Goal: Information Seeking & Learning: Check status

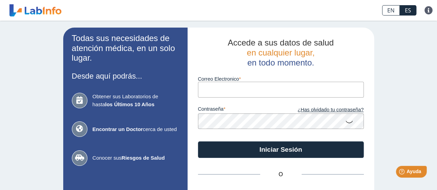
click at [240, 88] on input "Correo Electronico" at bounding box center [281, 90] width 166 height 16
type input "nataliaramirezpr@gmail.com"
click at [198, 142] on button "Iniciar Sesión" at bounding box center [281, 150] width 166 height 17
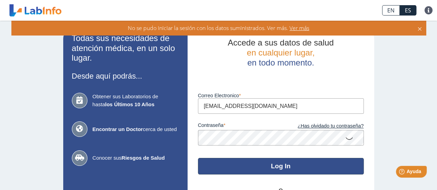
click at [294, 173] on button "Log In" at bounding box center [281, 166] width 166 height 17
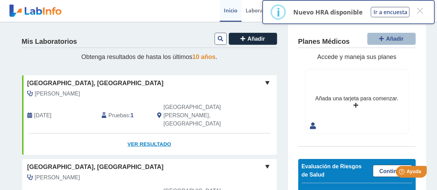
click at [137, 134] on link "Ver Resultado" at bounding box center [149, 145] width 255 height 22
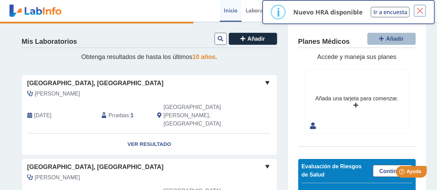
click at [423, 9] on button "×" at bounding box center [420, 10] width 12 height 12
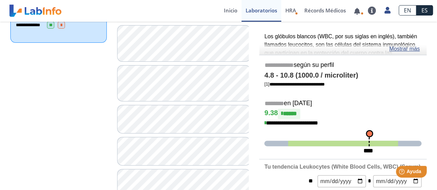
scroll to position [100, 0]
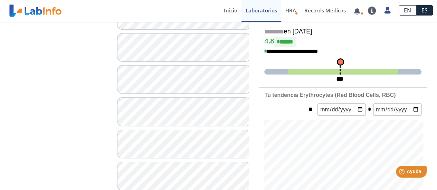
scroll to position [156, 0]
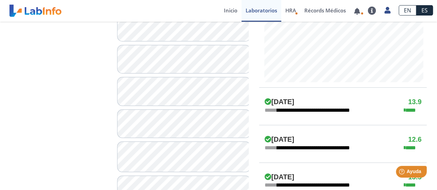
scroll to position [298, 0]
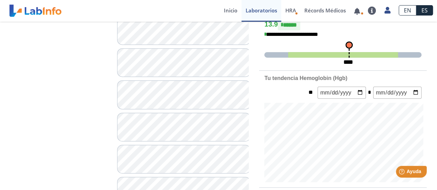
scroll to position [190, 0]
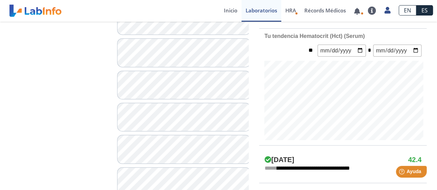
scroll to position [231, 0]
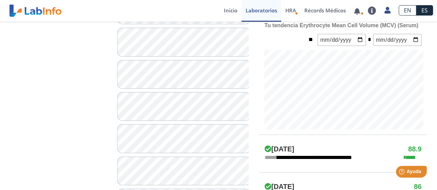
scroll to position [245, 0]
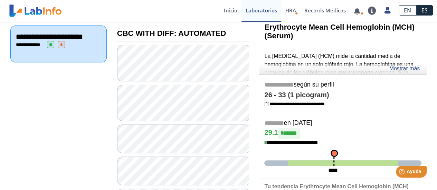
scroll to position [82, 0]
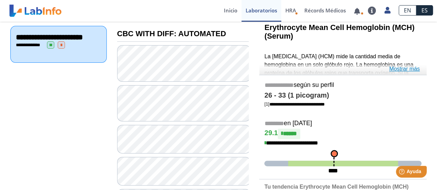
click at [408, 67] on link "Mostrar más" at bounding box center [404, 69] width 31 height 8
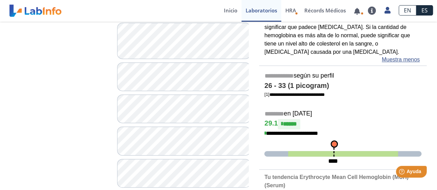
scroll to position [147, 0]
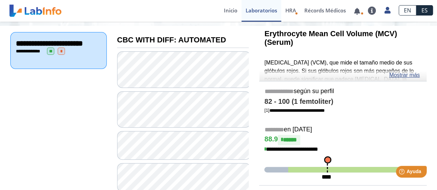
scroll to position [74, 0]
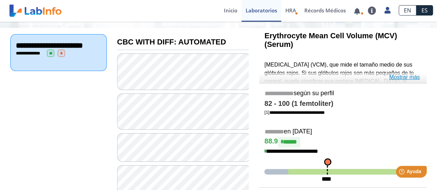
click at [395, 75] on link "Mostrar más" at bounding box center [404, 77] width 31 height 8
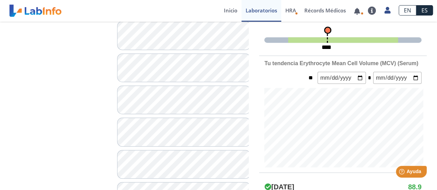
scroll to position [255, 0]
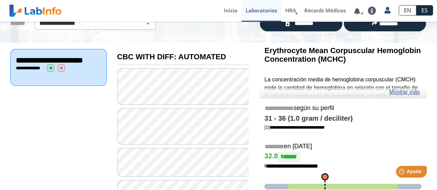
scroll to position [57, 0]
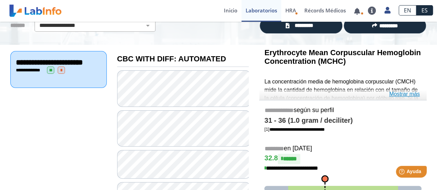
click at [394, 94] on link "Mostrar más" at bounding box center [404, 94] width 31 height 8
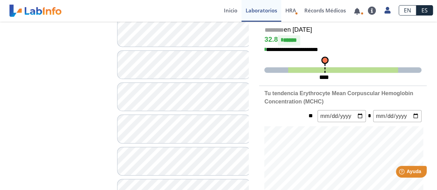
scroll to position [257, 0]
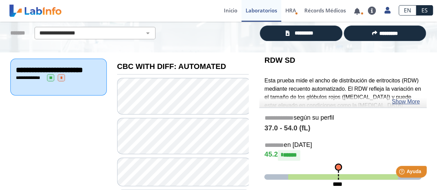
scroll to position [55, 0]
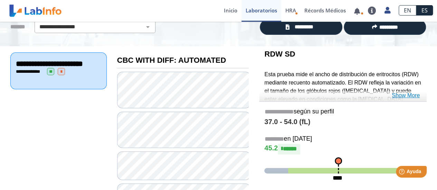
click at [404, 95] on link "Show More" at bounding box center [406, 96] width 28 height 8
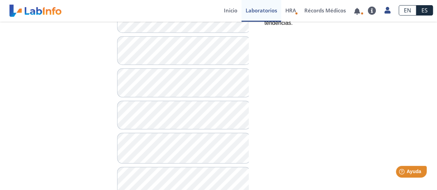
scroll to position [302, 0]
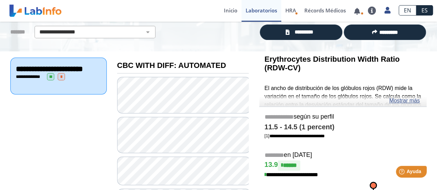
scroll to position [48, 0]
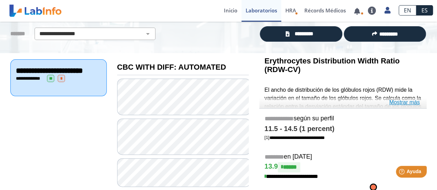
click at [404, 103] on link "Mostrar más" at bounding box center [404, 103] width 31 height 8
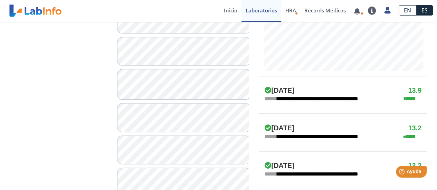
scroll to position [363, 0]
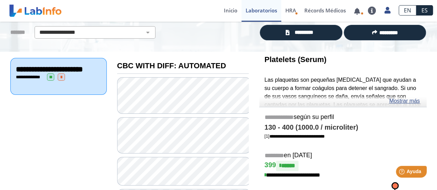
scroll to position [49, 0]
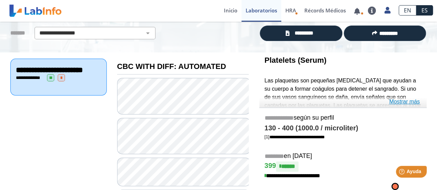
click at [405, 102] on link "Mostrar más" at bounding box center [404, 102] width 31 height 8
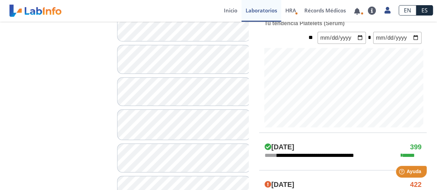
scroll to position [342, 0]
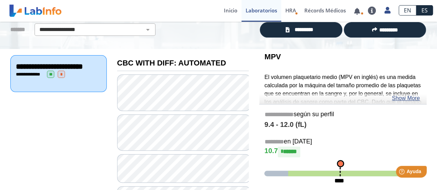
scroll to position [52, 0]
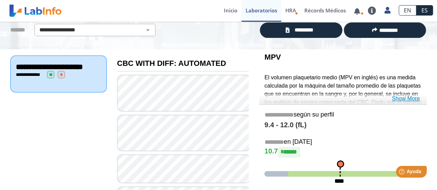
click at [407, 99] on link "Show More" at bounding box center [406, 99] width 28 height 8
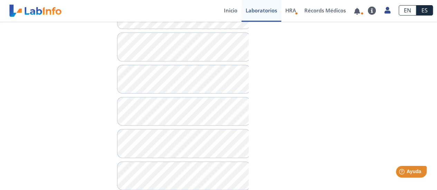
scroll to position [435, 0]
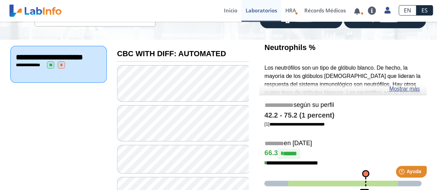
scroll to position [62, 0]
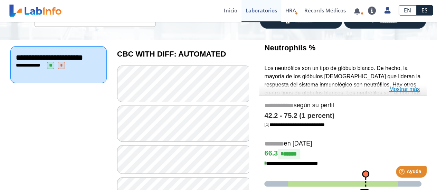
click at [396, 91] on link "Mostrar más" at bounding box center [404, 89] width 31 height 8
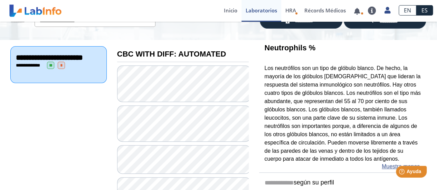
click at [348, 111] on p "Los neutrófilos son un tipo de glóbulo blanco. De hecho, la mayoría de los glób…" at bounding box center [342, 113] width 157 height 99
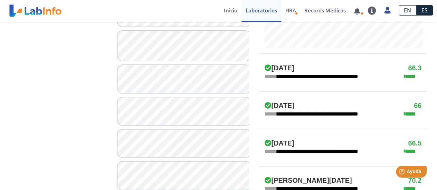
scroll to position [411, 0]
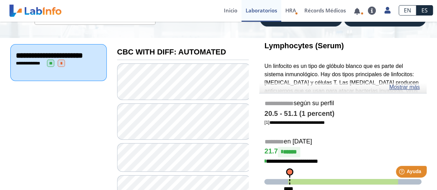
scroll to position [63, 0]
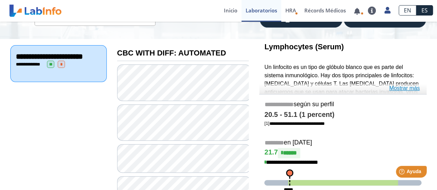
click at [398, 86] on link "Mostrar más" at bounding box center [404, 88] width 31 height 8
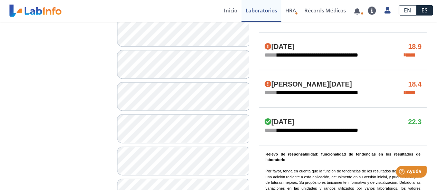
scroll to position [463, 0]
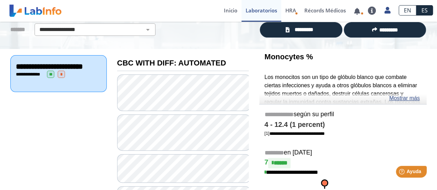
scroll to position [52, 0]
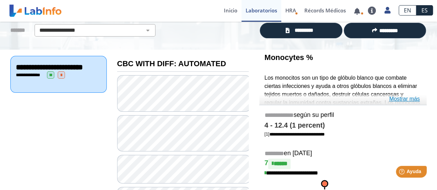
click at [405, 101] on link "Mostrar más" at bounding box center [404, 99] width 31 height 8
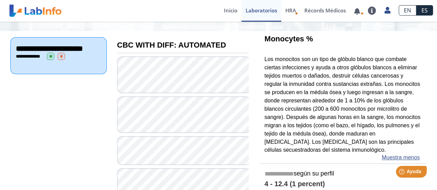
scroll to position [70, 0]
click at [357, 119] on p "Los monocitos son un tipo de glóbulo blanco que combate ciertas infecciones y a…" at bounding box center [342, 105] width 157 height 99
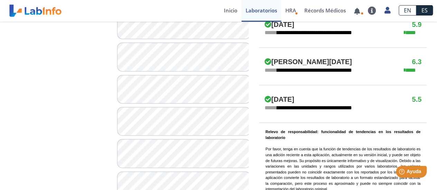
scroll to position [535, 0]
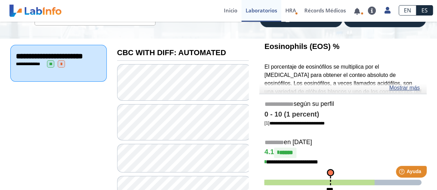
scroll to position [63, 0]
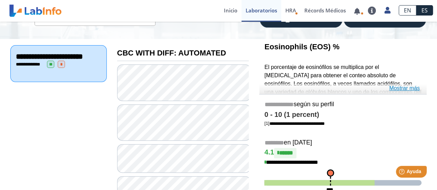
click at [406, 87] on link "Mostrar más" at bounding box center [404, 88] width 31 height 8
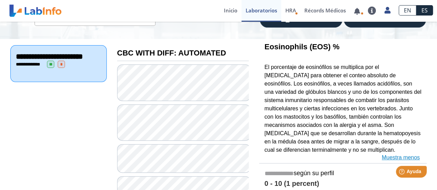
click at [406, 87] on p "El porcentaje de eosinófilos se multiplica por el conteo de glóbulos blancos pa…" at bounding box center [342, 108] width 157 height 91
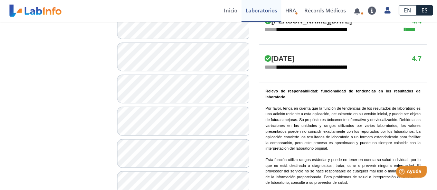
scroll to position [554, 0]
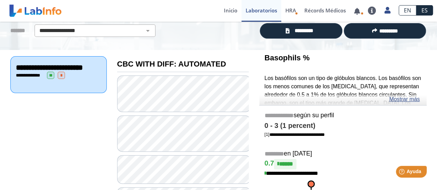
scroll to position [52, 0]
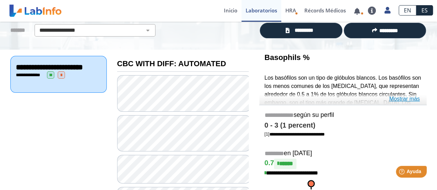
click at [401, 99] on link "Mostrar más" at bounding box center [404, 99] width 31 height 8
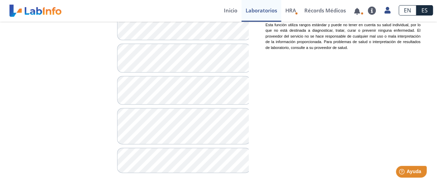
scroll to position [713, 0]
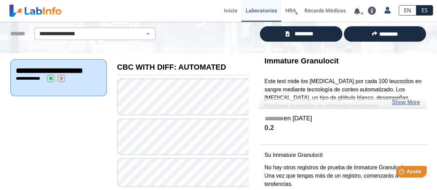
scroll to position [48, 0]
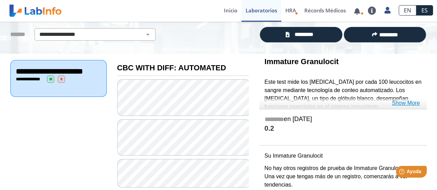
click at [409, 103] on link "Show More" at bounding box center [406, 103] width 28 height 8
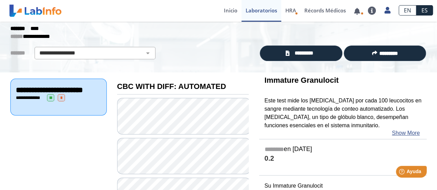
scroll to position [0, 0]
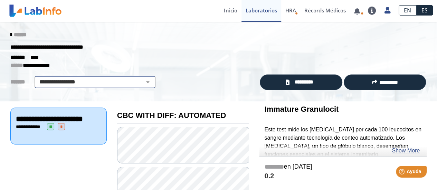
click at [93, 84] on select "**********" at bounding box center [95, 82] width 117 height 8
click at [10, 32] on icon at bounding box center [10, 35] width 1 height 6
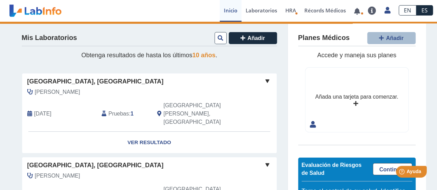
click at [84, 158] on div "Hospital Metropolitano, Rio Piedras Matta Rivera, Marvin May 31, 2025 Pruebas :…" at bounding box center [149, 187] width 255 height 58
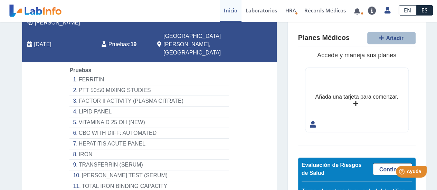
scroll to position [154, 0]
click at [139, 128] on li "CBC WITH DIFF: AUTOMATED" at bounding box center [148, 133] width 159 height 11
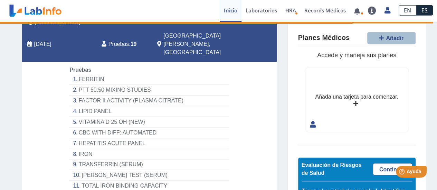
select select "**********"
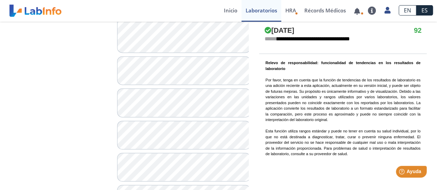
scroll to position [550, 0]
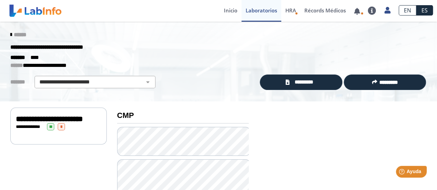
click at [10, 34] on link "******" at bounding box center [18, 34] width 16 height 5
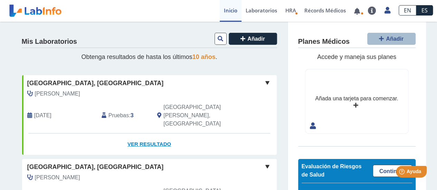
click at [131, 134] on link "Ver Resultado" at bounding box center [149, 145] width 255 height 22
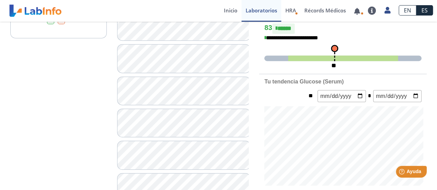
scroll to position [197, 0]
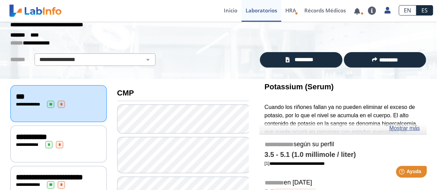
scroll to position [22, 0]
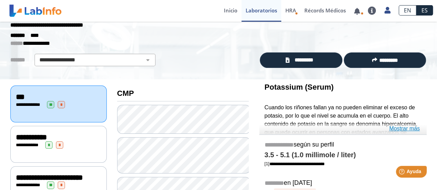
click at [396, 127] on link "Mostrar más" at bounding box center [404, 129] width 31 height 8
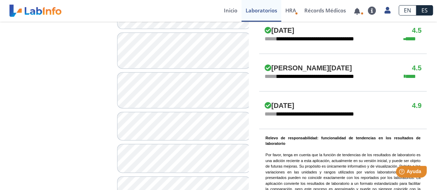
scroll to position [457, 0]
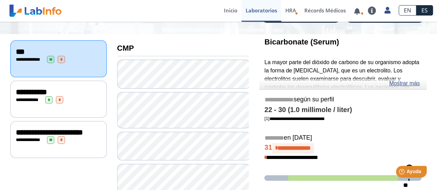
scroll to position [67, 0]
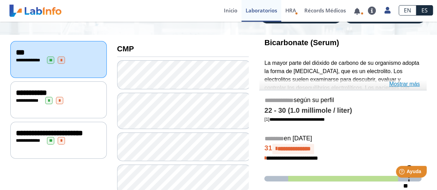
click at [399, 84] on link "Mostrar más" at bounding box center [404, 84] width 31 height 8
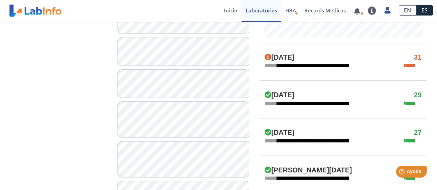
scroll to position [389, 0]
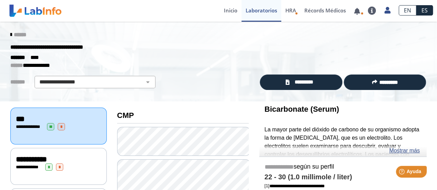
click at [10, 36] on icon at bounding box center [10, 35] width 1 height 6
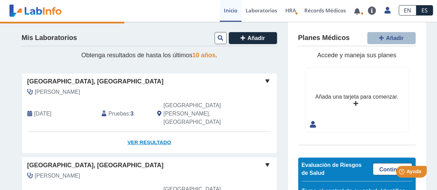
click at [131, 132] on link "Ver Resultado" at bounding box center [149, 143] width 255 height 22
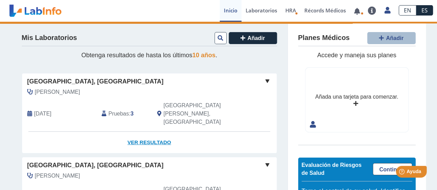
click at [130, 132] on link "Ver Resultado" at bounding box center [149, 143] width 255 height 22
click at [146, 132] on link "Ver Resultado" at bounding box center [149, 143] width 255 height 22
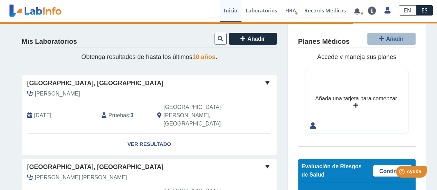
click at [151, 134] on link "Ver Resultado" at bounding box center [149, 145] width 255 height 22
click at [148, 134] on link "Ver Resultado" at bounding box center [149, 145] width 255 height 22
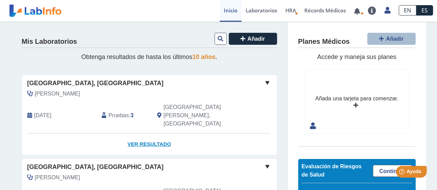
click at [160, 134] on link "Ver Resultado" at bounding box center [149, 145] width 255 height 22
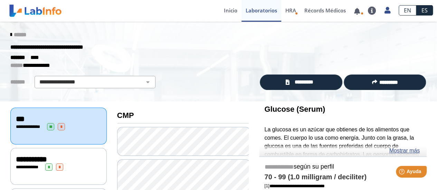
click at [26, 175] on div "**********" at bounding box center [58, 166] width 96 height 37
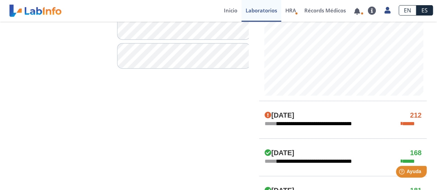
scroll to position [277, 0]
click at [369, 129] on div "**********" at bounding box center [343, 121] width 168 height 38
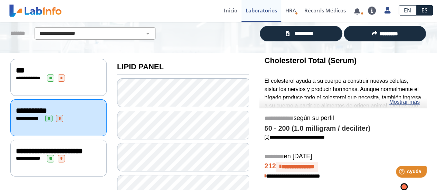
scroll to position [42, 0]
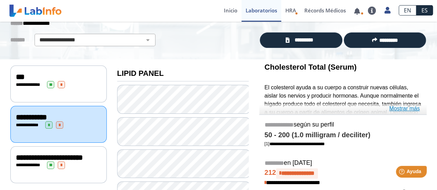
click at [399, 107] on link "Mostrar más" at bounding box center [404, 109] width 31 height 8
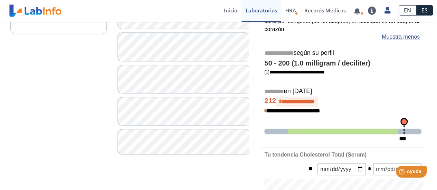
scroll to position [192, 0]
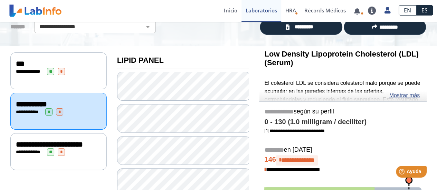
scroll to position [53, 0]
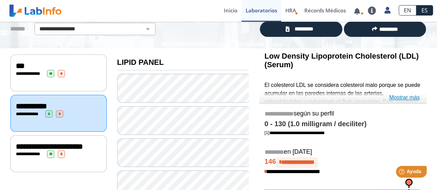
click at [397, 98] on link "Mostrar más" at bounding box center [404, 98] width 31 height 8
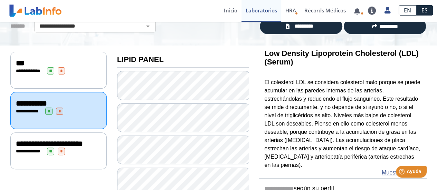
scroll to position [0, 0]
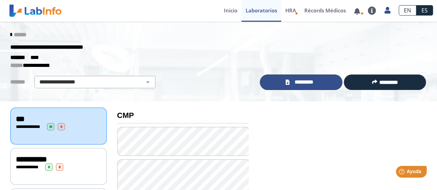
click at [297, 79] on span "*********" at bounding box center [303, 82] width 25 height 8
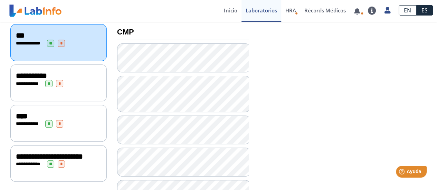
scroll to position [83, 0]
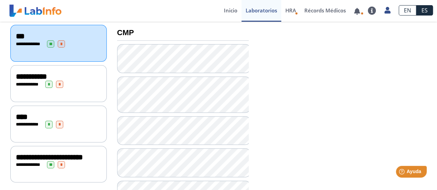
click at [85, 116] on div "****" at bounding box center [58, 117] width 85 height 8
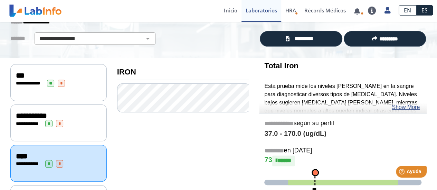
scroll to position [43, 0]
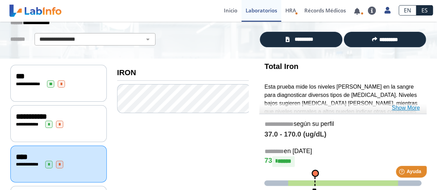
click at [395, 108] on link "Show More" at bounding box center [406, 108] width 28 height 8
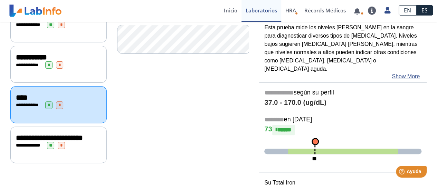
scroll to position [0, 0]
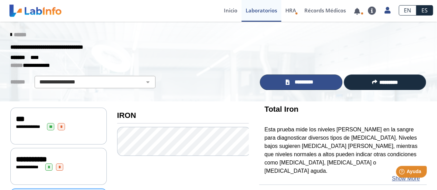
click at [280, 82] on link "*********" at bounding box center [301, 83] width 82 height 16
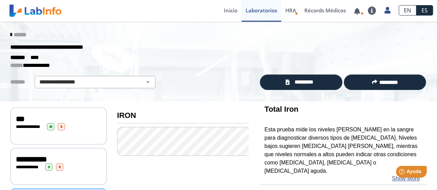
click at [174, 57] on div "******* ****" at bounding box center [218, 58] width 427 height 8
click at [144, 84] on select "**********" at bounding box center [95, 82] width 117 height 8
click at [10, 34] on icon at bounding box center [10, 35] width 1 height 6
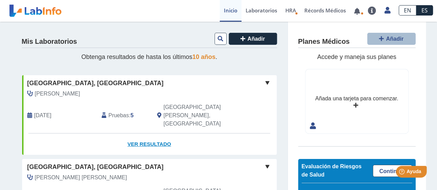
click at [136, 134] on link "Ver Resultado" at bounding box center [149, 145] width 255 height 22
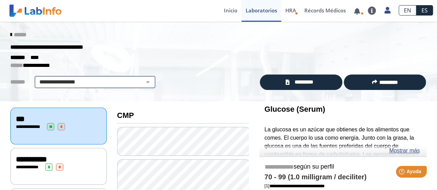
click at [142, 82] on select "**********" at bounding box center [95, 82] width 117 height 8
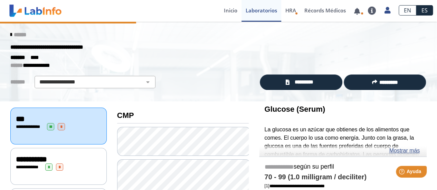
click at [185, 65] on p "**********" at bounding box center [213, 66] width 406 height 8
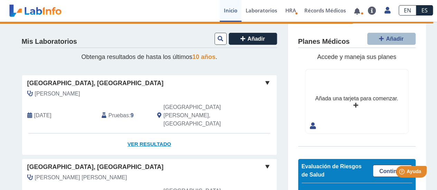
click at [142, 134] on link "Ver Resultado" at bounding box center [149, 145] width 255 height 22
click at [137, 134] on link "Ver Resultado" at bounding box center [149, 145] width 255 height 22
click at [141, 134] on link "Ver Resultado" at bounding box center [149, 145] width 255 height 22
click at [150, 134] on link "Ver Resultado" at bounding box center [149, 145] width 255 height 22
click at [163, 134] on link "Ver Resultado" at bounding box center [149, 145] width 255 height 22
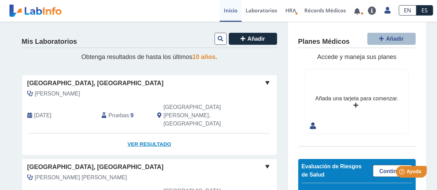
click at [156, 134] on link "Ver Resultado" at bounding box center [149, 145] width 255 height 22
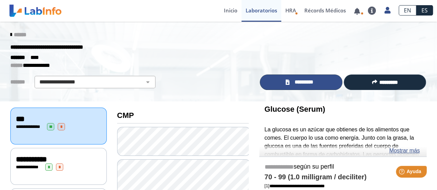
click at [299, 85] on span "*********" at bounding box center [303, 82] width 25 height 8
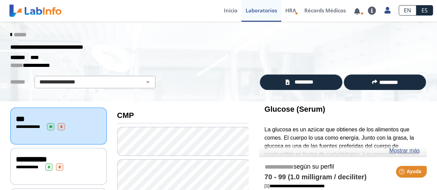
click at [171, 96] on div "**********" at bounding box center [218, 62] width 437 height 80
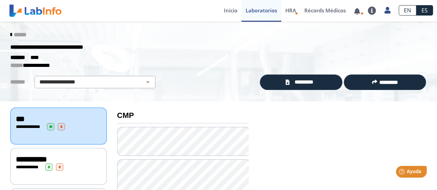
click at [18, 36] on span "******" at bounding box center [20, 34] width 12 height 5
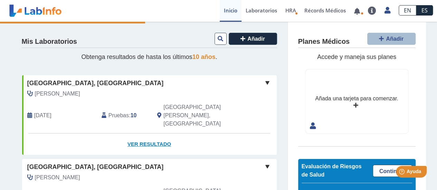
click at [146, 134] on link "Ver Resultado" at bounding box center [149, 145] width 255 height 22
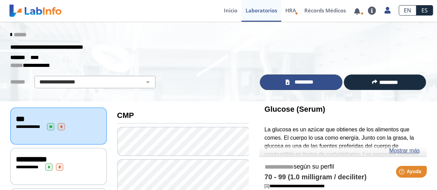
click at [300, 84] on span "*********" at bounding box center [303, 82] width 25 height 8
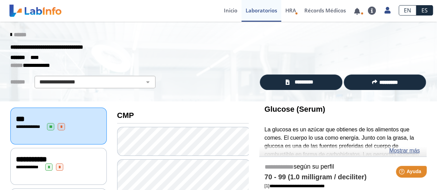
click at [5, 33] on div "******" at bounding box center [218, 35] width 427 height 12
click at [17, 35] on span "******" at bounding box center [20, 34] width 12 height 5
